Goal: Task Accomplishment & Management: Manage account settings

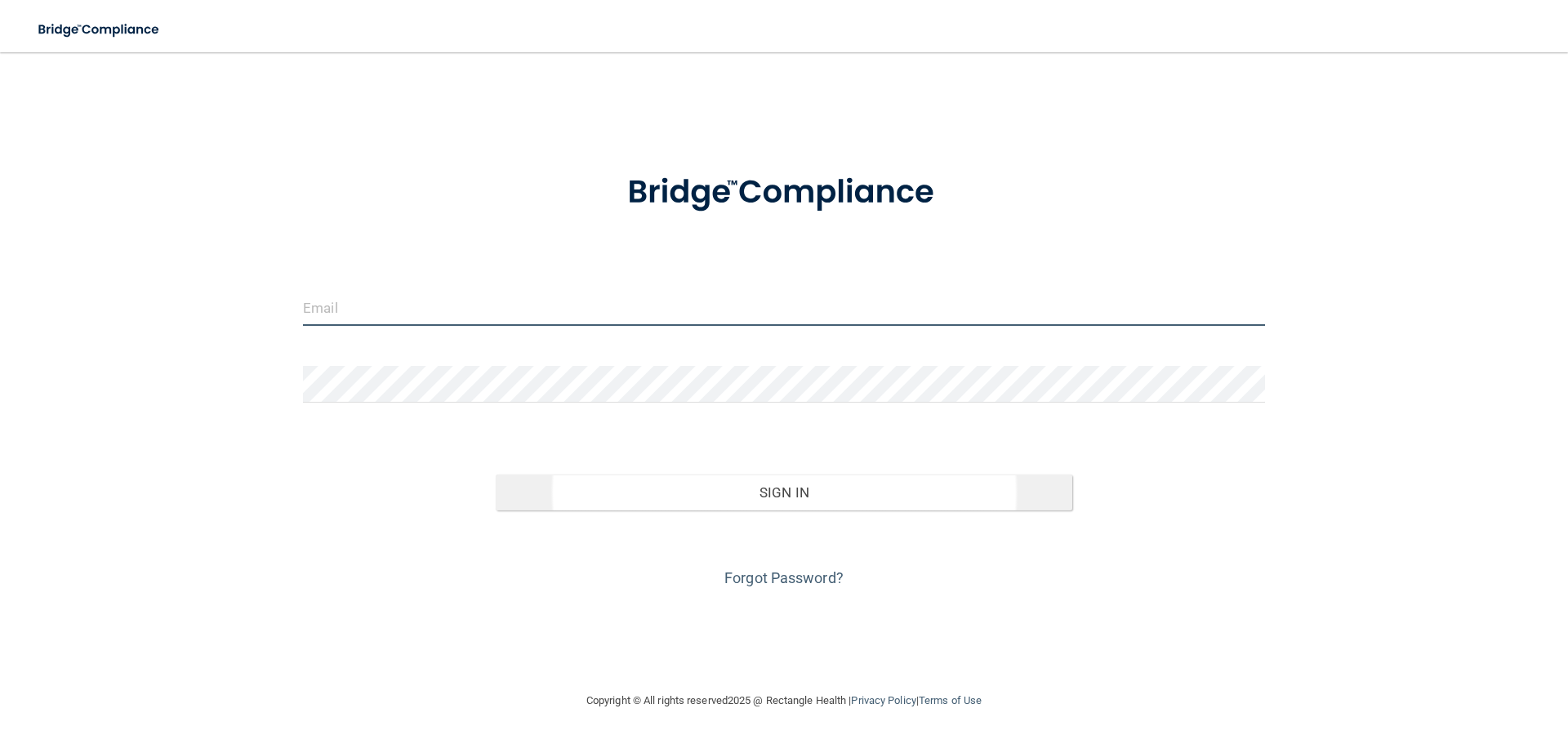
type input "[EMAIL_ADDRESS][DOMAIN_NAME]"
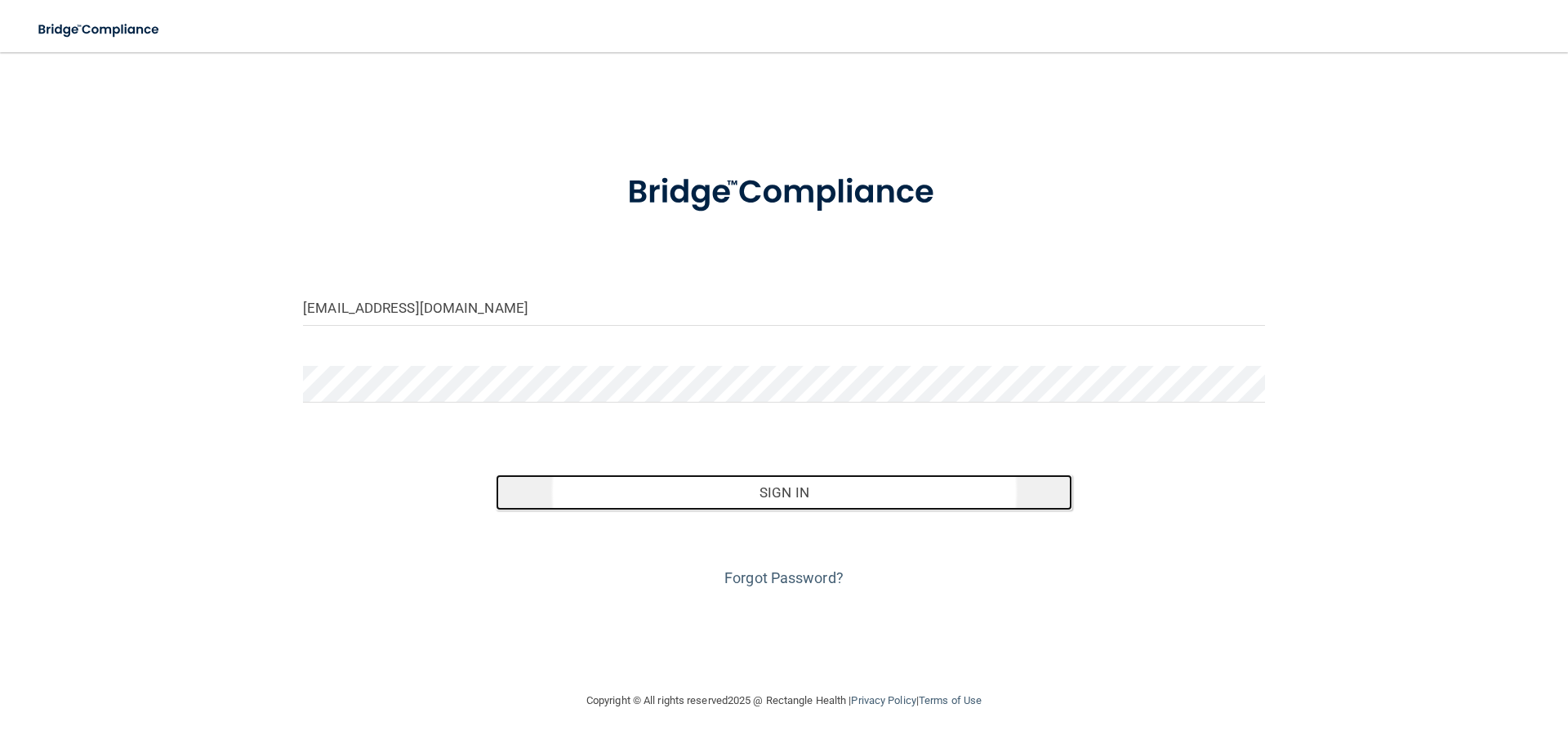
drag, startPoint x: 791, startPoint y: 492, endPoint x: 604, endPoint y: 276, distance: 285.7
click at [790, 491] on button "Sign In" at bounding box center [784, 492] width 578 height 36
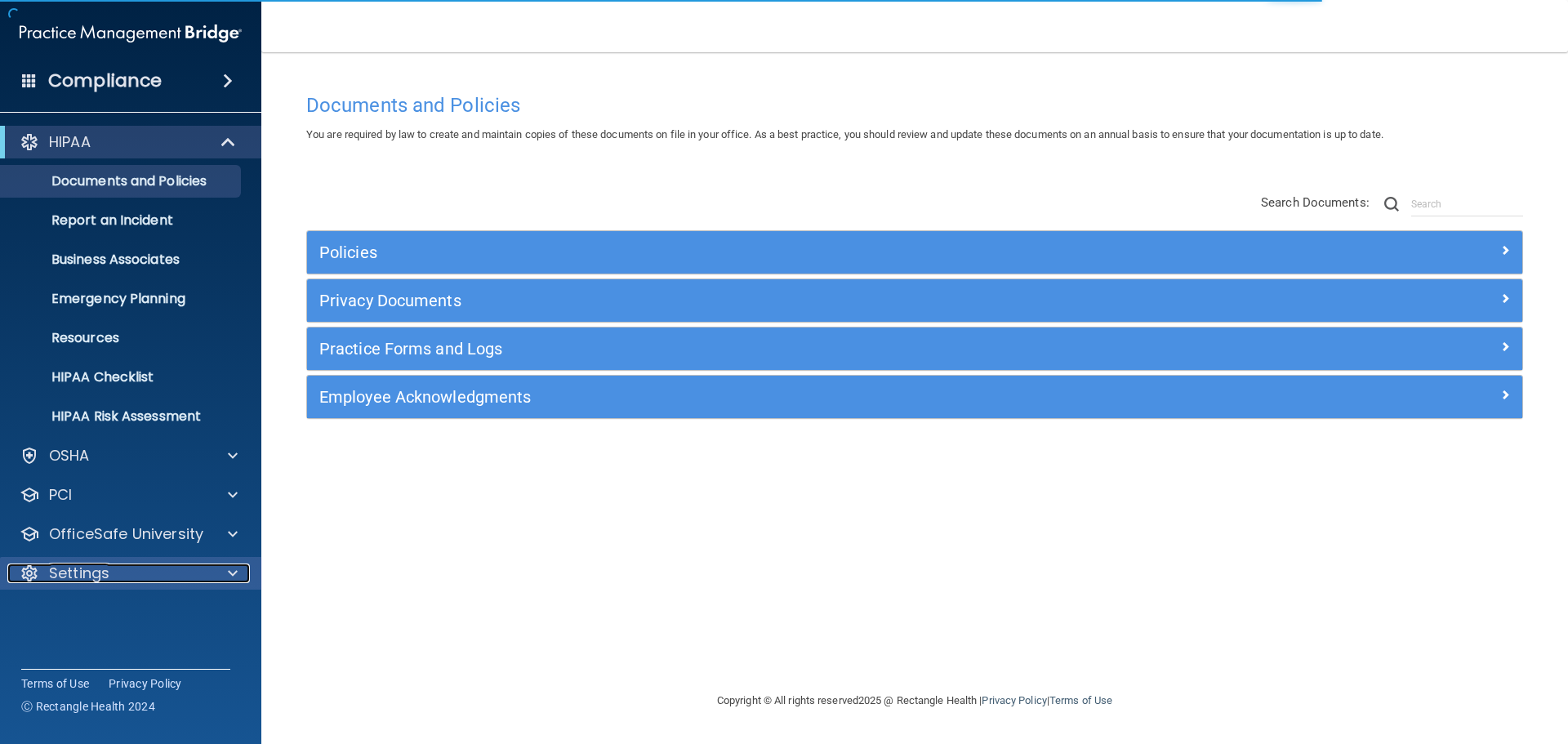
click at [176, 581] on div "Settings" at bounding box center [108, 573] width 202 height 20
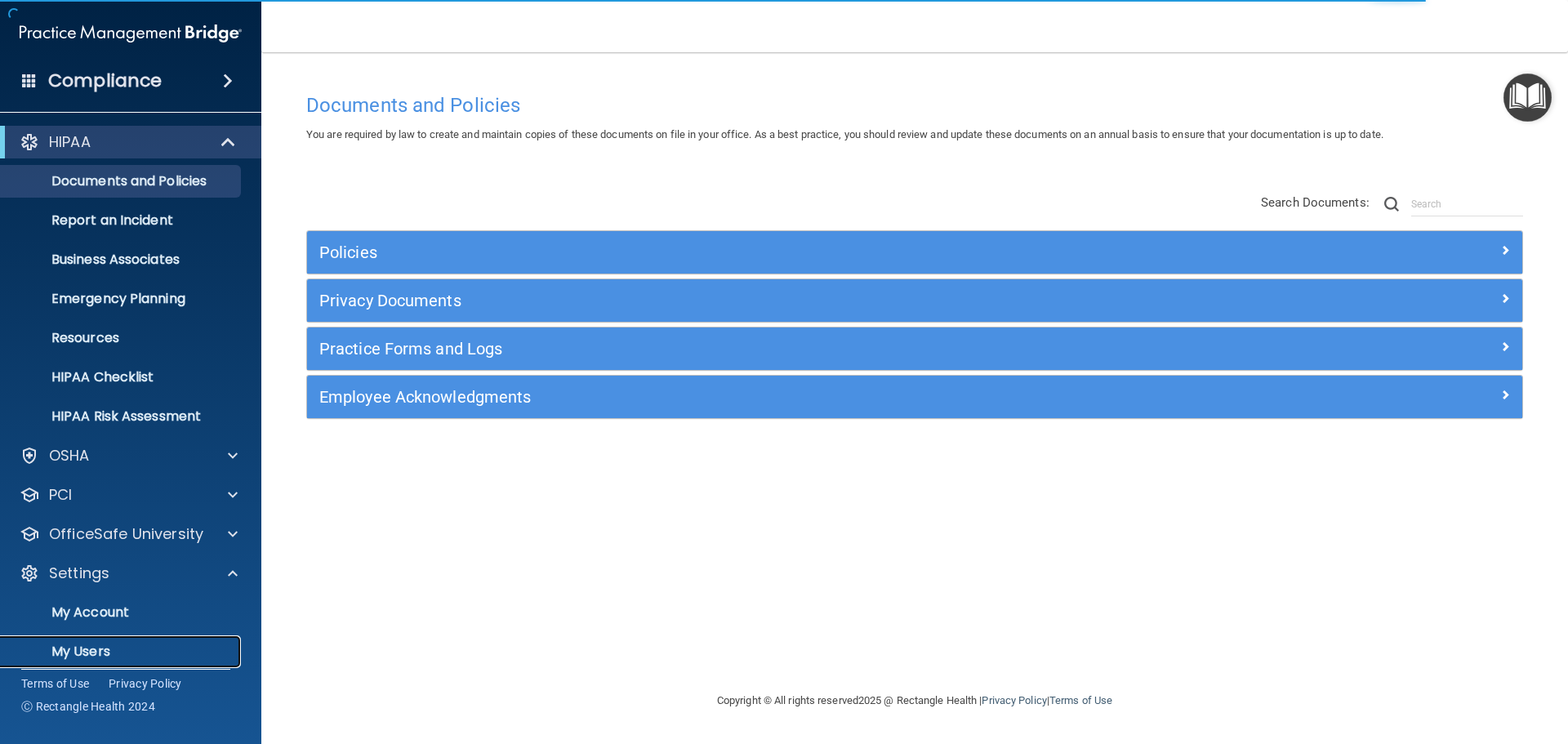
click at [64, 658] on p "My Users" at bounding box center [122, 651] width 223 height 16
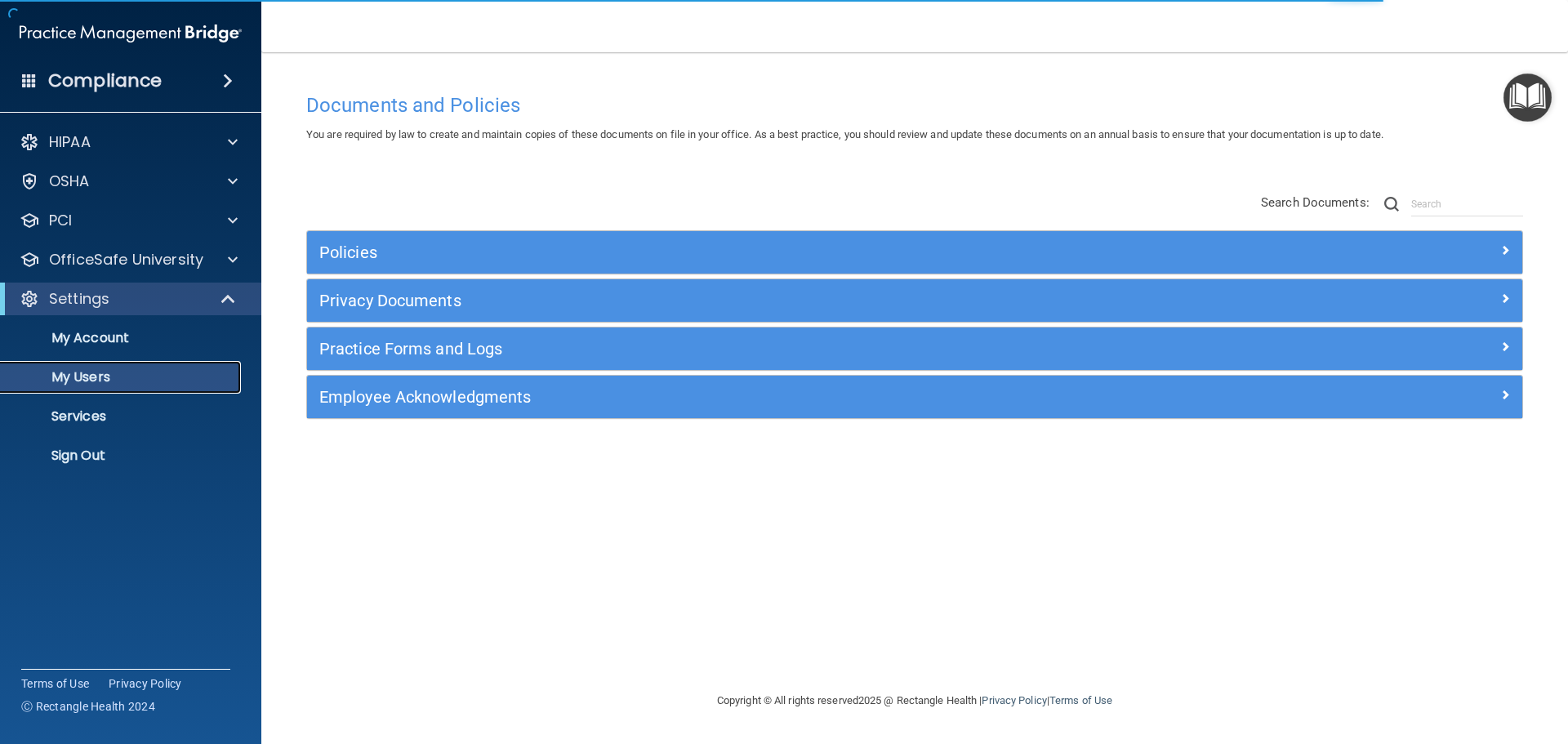
select select "20"
